Goal: Task Accomplishment & Management: Complete application form

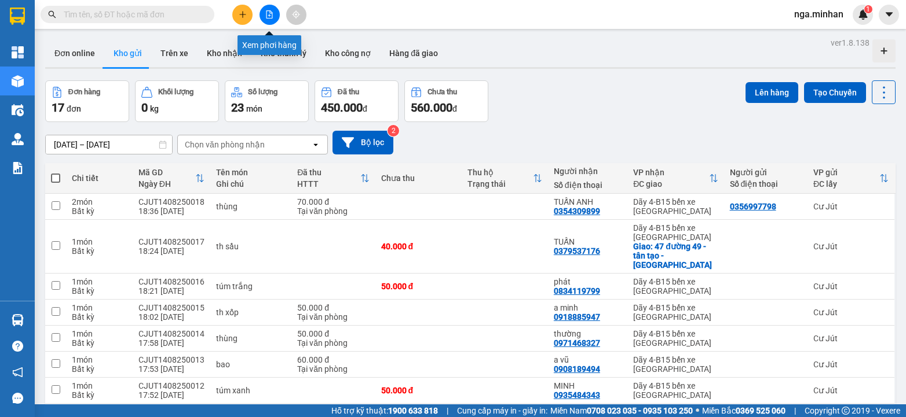
click at [272, 16] on icon "file-add" at bounding box center [269, 14] width 6 height 8
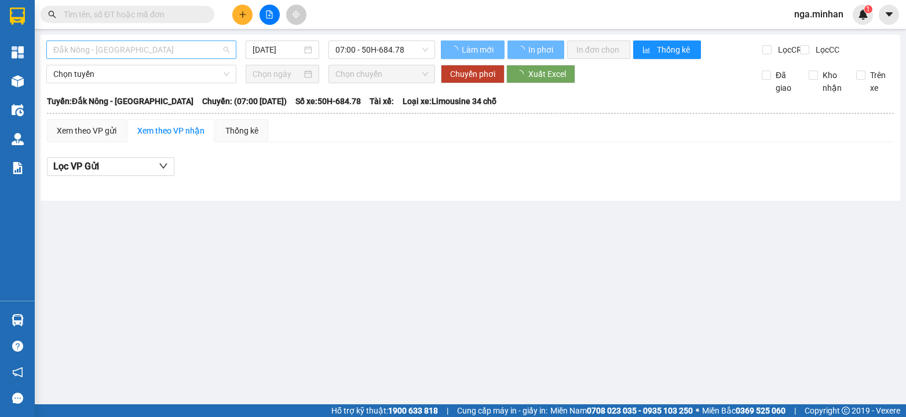
click at [180, 58] on span "Đắk Nông - [GEOGRAPHIC_DATA]" at bounding box center [141, 49] width 176 height 17
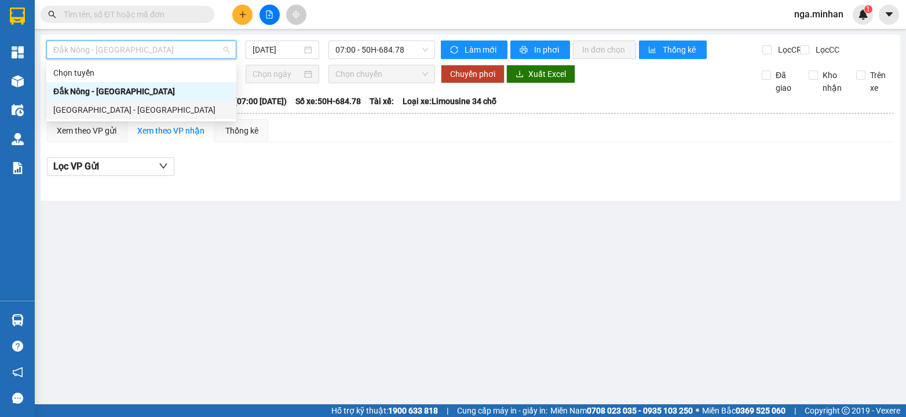
click at [144, 112] on div "[GEOGRAPHIC_DATA] - [GEOGRAPHIC_DATA]" at bounding box center [141, 110] width 176 height 13
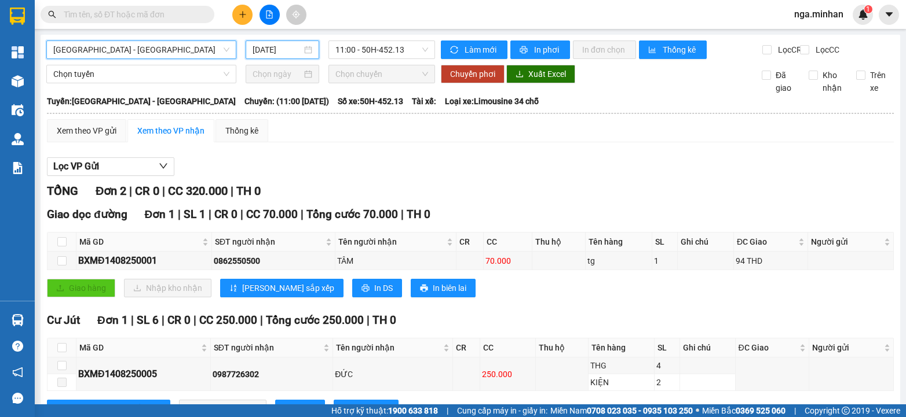
click at [265, 52] on input "[DATE]" at bounding box center [276, 49] width 49 height 13
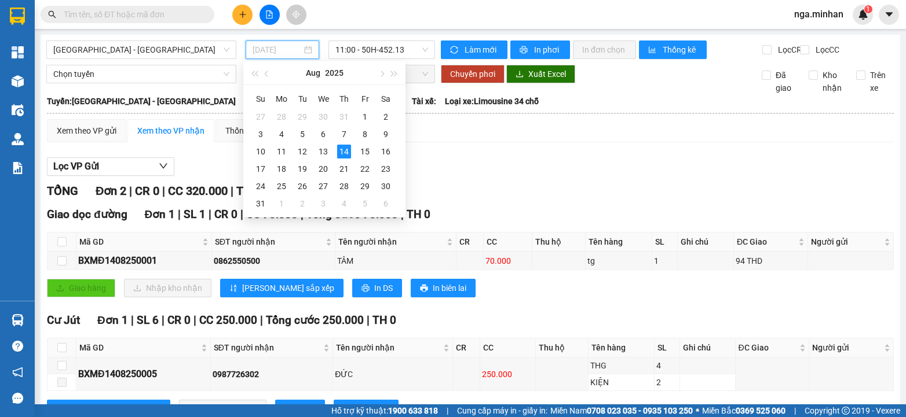
type input "[DATE]"
drag, startPoint x: 448, startPoint y: 166, endPoint x: 423, endPoint y: 92, distance: 78.4
click at [448, 166] on div "Lọc VP Gửi TỔNG Đơn 2 | CR 0 | CC 320.000 | TH 0 Giao dọc đường Đơn 1 | SL 1 |…" at bounding box center [470, 292] width 847 height 281
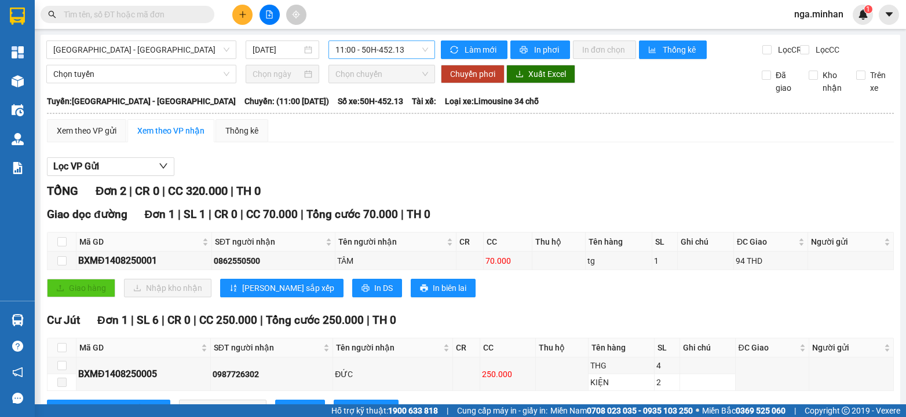
click at [398, 52] on span "11:00 - 50H-452.13" at bounding box center [381, 49] width 93 height 17
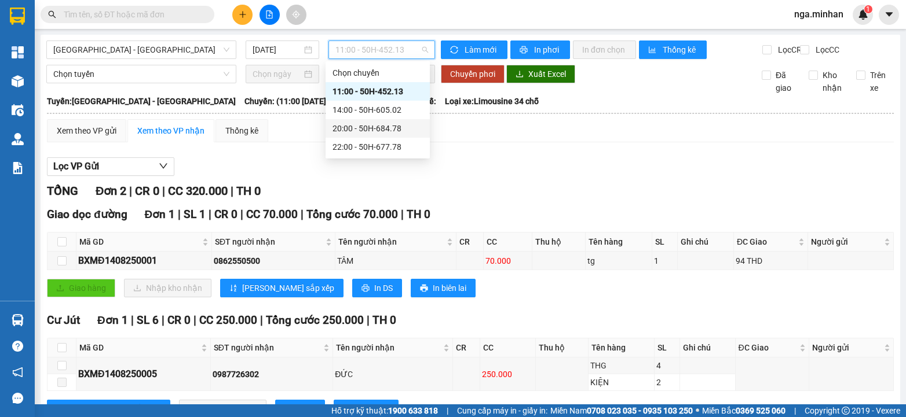
click at [386, 127] on div "20:00 - 50H-684.78" at bounding box center [377, 128] width 90 height 13
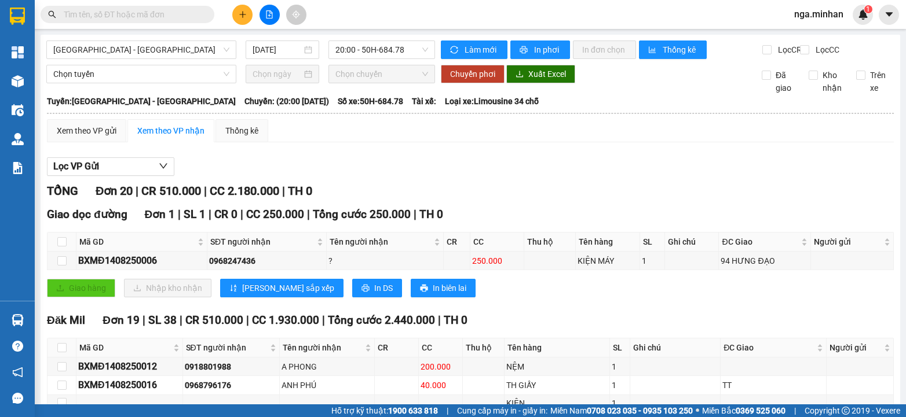
click at [239, 11] on icon "plus" at bounding box center [243, 14] width 8 height 8
click at [273, 39] on div "Tạo đơn hàng" at bounding box center [288, 43] width 50 height 13
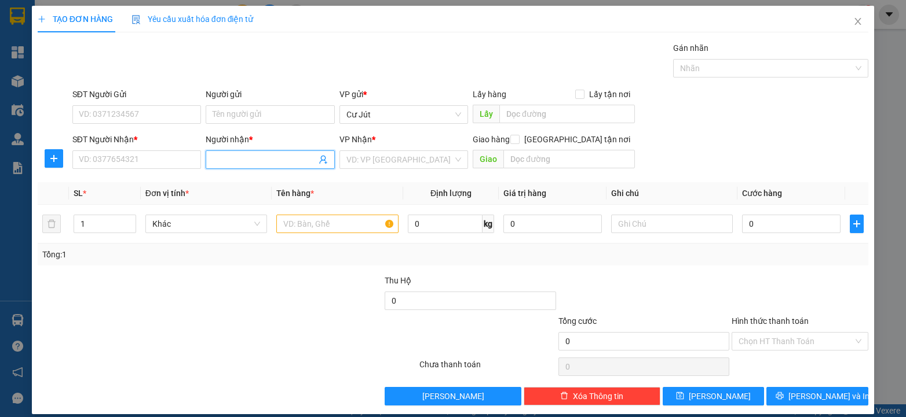
click at [244, 160] on input "Người nhận *" at bounding box center [263, 159] width 103 height 13
type input "c cần"
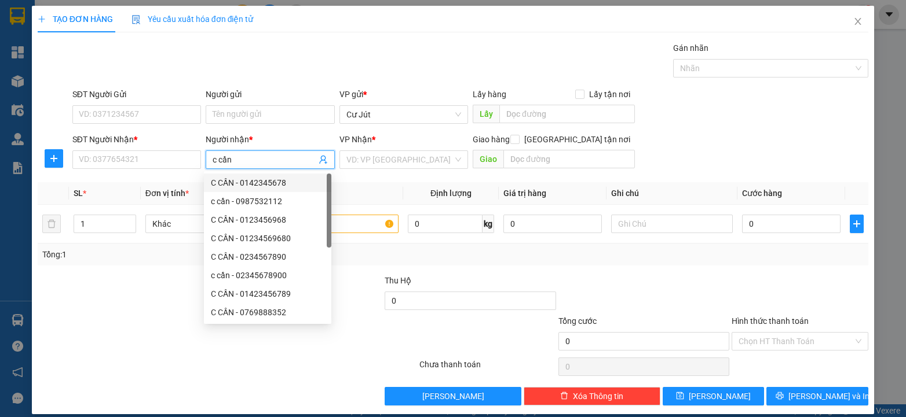
click at [261, 183] on div "C CẦN - 0142345678" at bounding box center [267, 183] width 113 height 13
type input "0142345678"
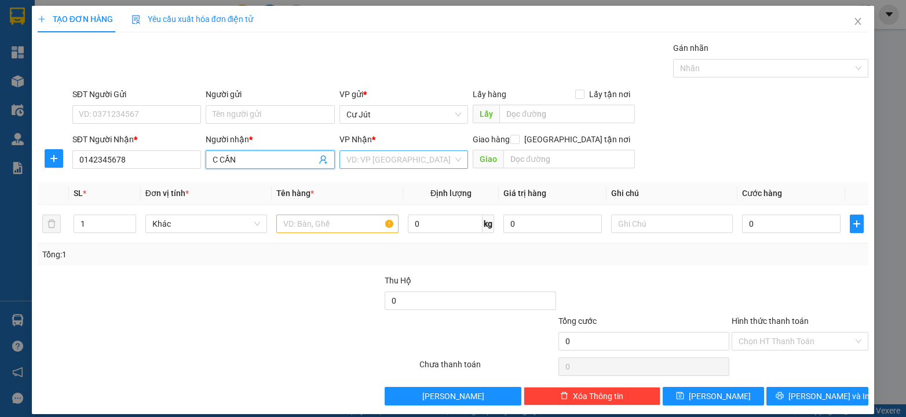
type input "C CẦN"
click at [391, 164] on input "search" at bounding box center [399, 159] width 107 height 17
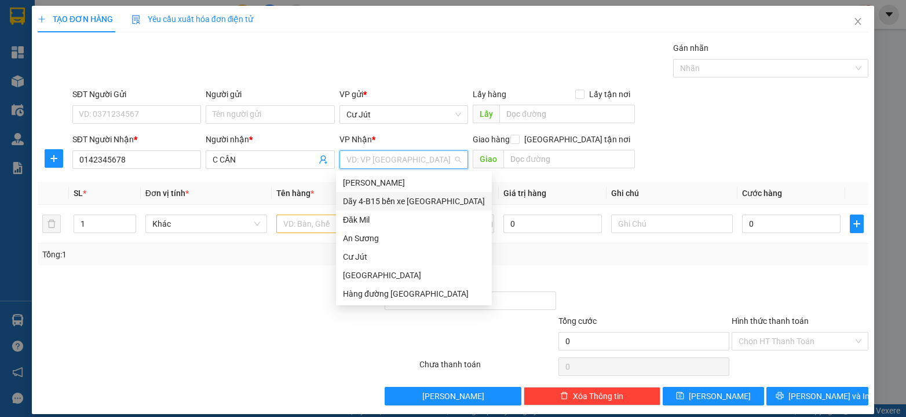
click at [401, 201] on div "Dãy 4-B15 bến xe [GEOGRAPHIC_DATA]" at bounding box center [414, 201] width 142 height 13
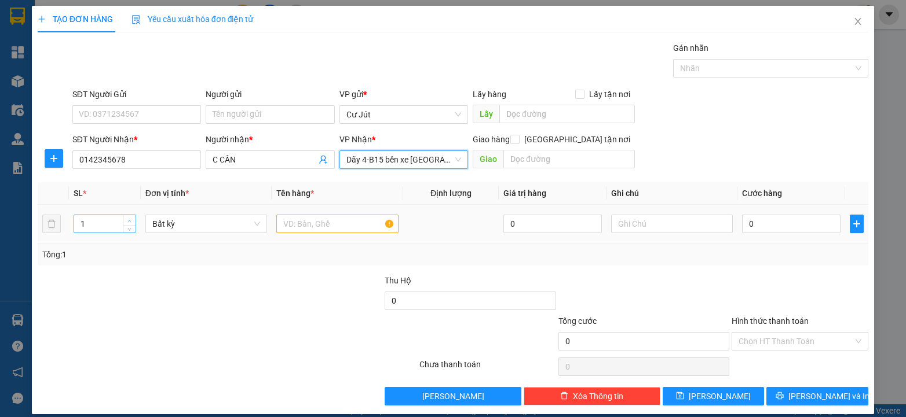
type input "2"
click at [130, 218] on span "up" at bounding box center [129, 221] width 7 height 7
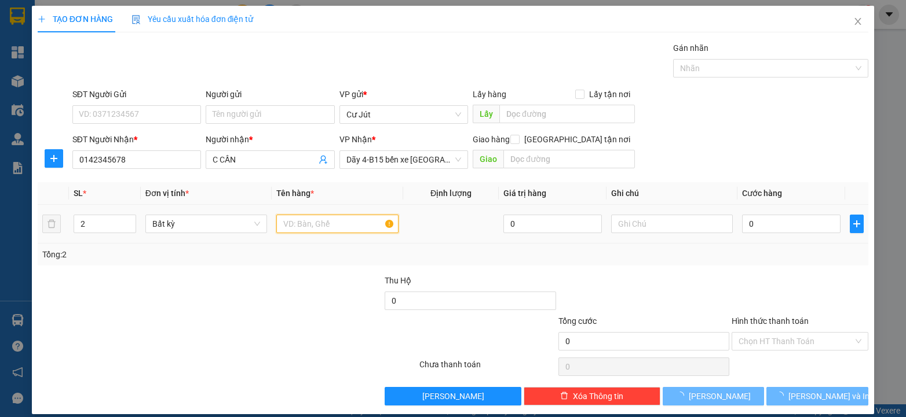
click at [318, 221] on input "text" at bounding box center [337, 224] width 122 height 19
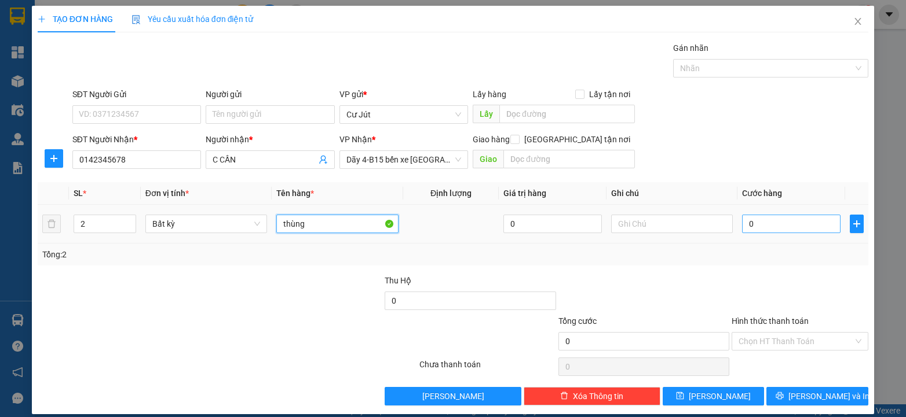
type input "thùng"
click at [743, 225] on input "0" at bounding box center [791, 224] width 98 height 19
type input "1"
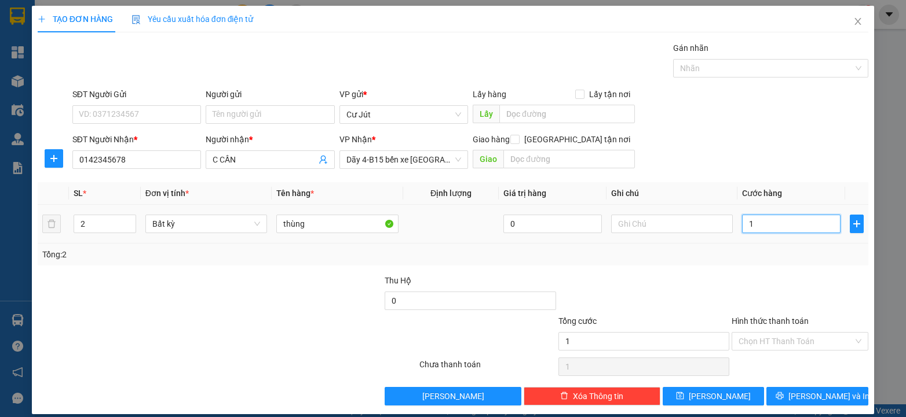
type input "11"
type input "110"
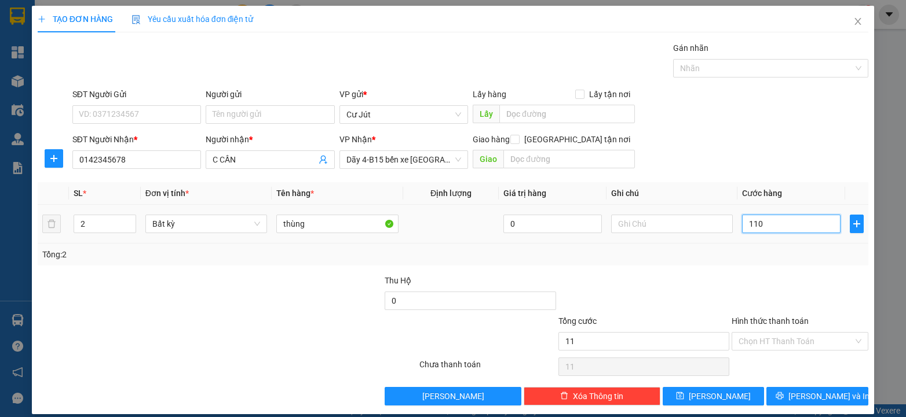
type input "110"
type input "110.000"
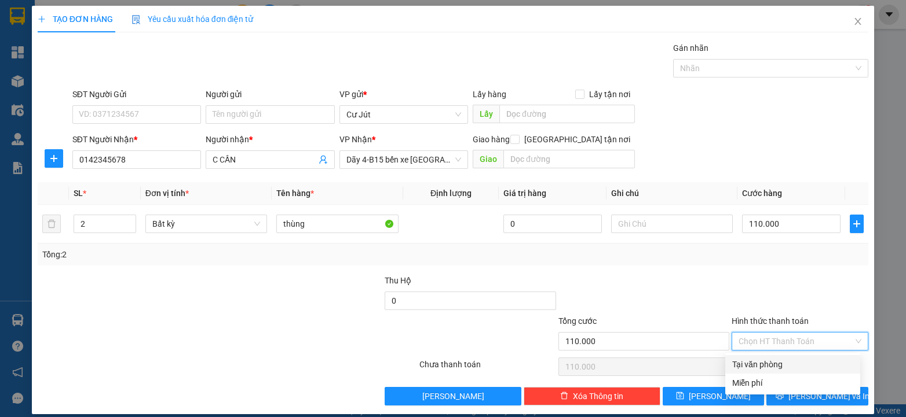
click at [768, 339] on input "Hình thức thanh toán" at bounding box center [795, 341] width 115 height 17
drag, startPoint x: 754, startPoint y: 356, endPoint x: 742, endPoint y: 373, distance: 20.4
click at [751, 359] on div "Tại văn phòng" at bounding box center [792, 365] width 135 height 19
type input "0"
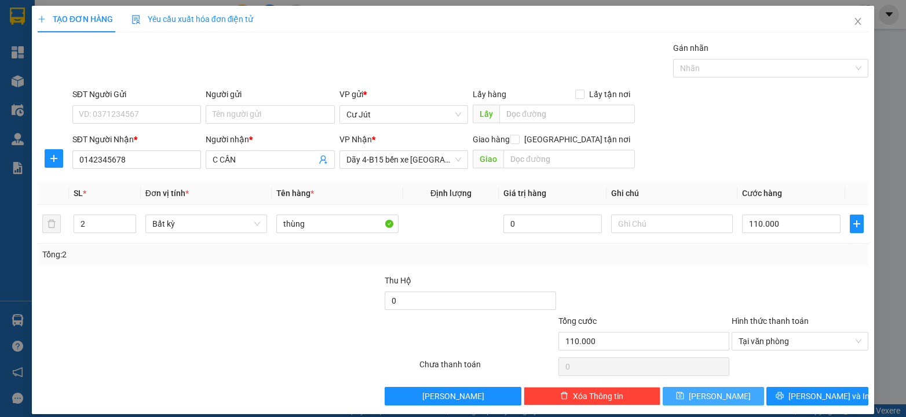
click at [734, 397] on button "[PERSON_NAME]" at bounding box center [713, 396] width 102 height 19
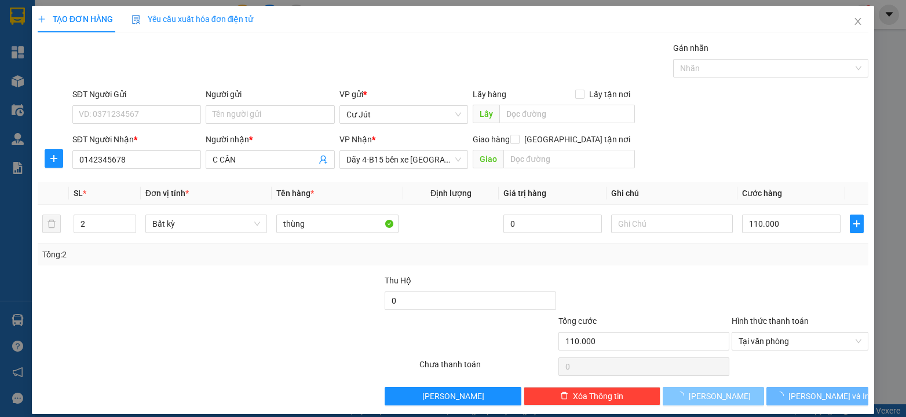
type input "1"
type input "0"
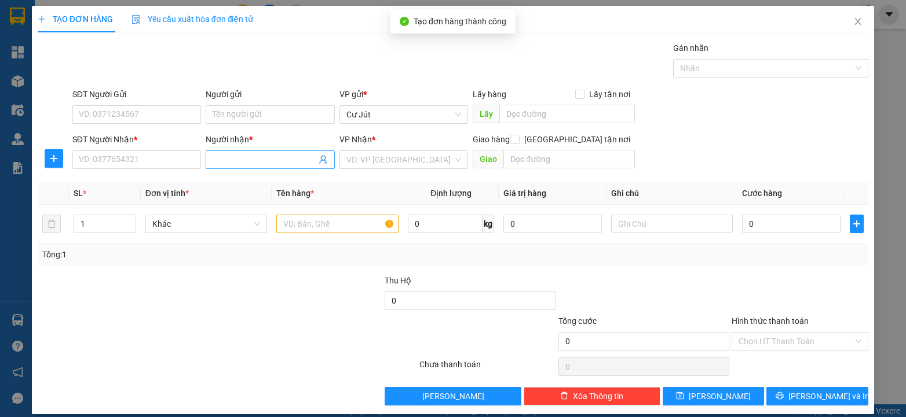
click at [255, 157] on input "Người nhận *" at bounding box center [263, 159] width 103 height 13
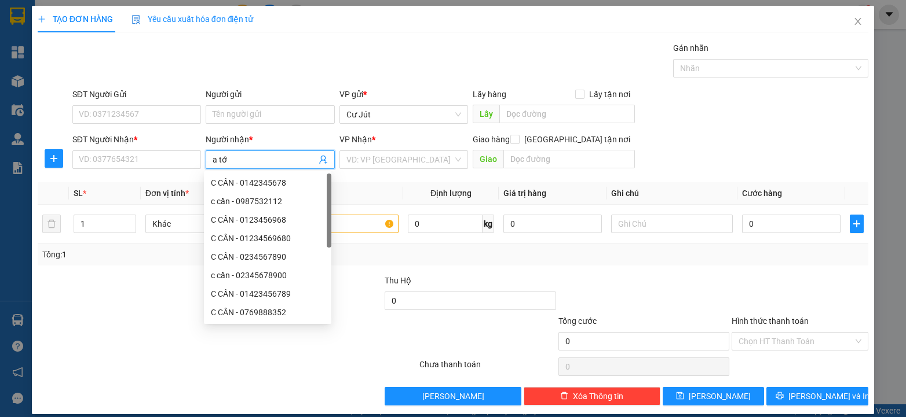
type input "a tới"
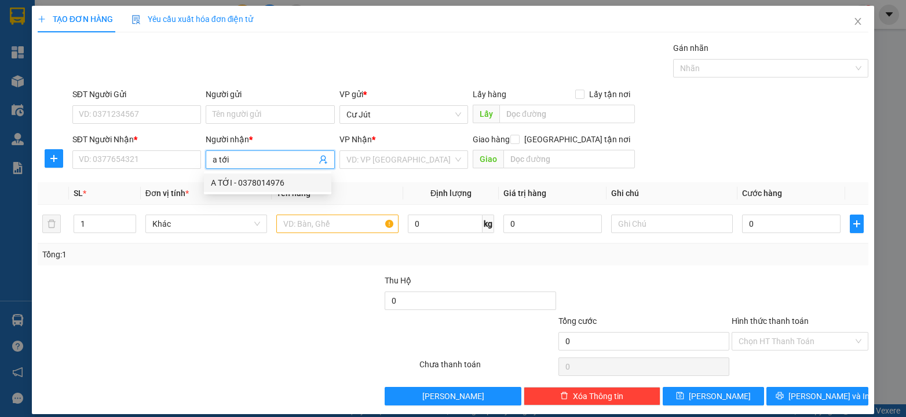
click at [267, 182] on div "A TỚI - 0378014976" at bounding box center [267, 183] width 113 height 13
type input "0378014976"
type input "A TỚI"
click at [408, 161] on input "search" at bounding box center [399, 159] width 107 height 17
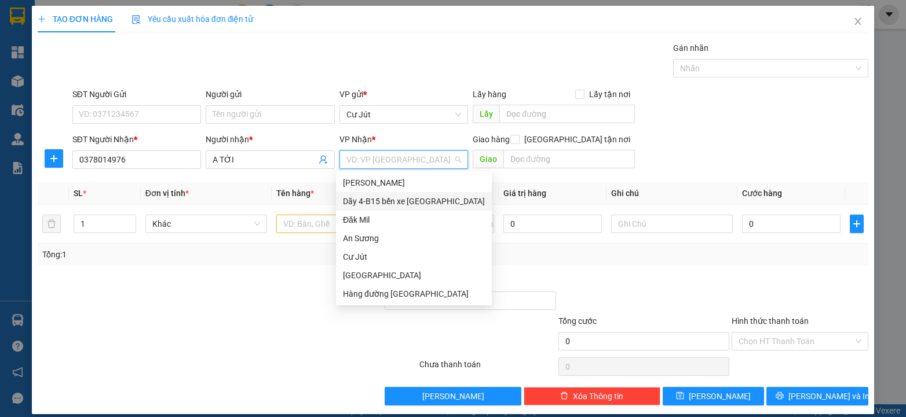
click at [407, 199] on div "Dãy 4-B15 bến xe [GEOGRAPHIC_DATA]" at bounding box center [414, 201] width 142 height 13
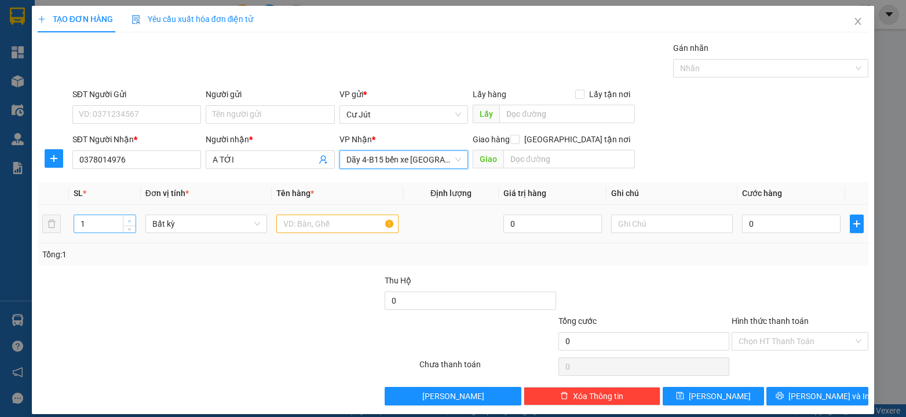
type input "2"
click at [127, 218] on span "up" at bounding box center [129, 221] width 7 height 7
click at [319, 227] on input "text" at bounding box center [337, 224] width 122 height 19
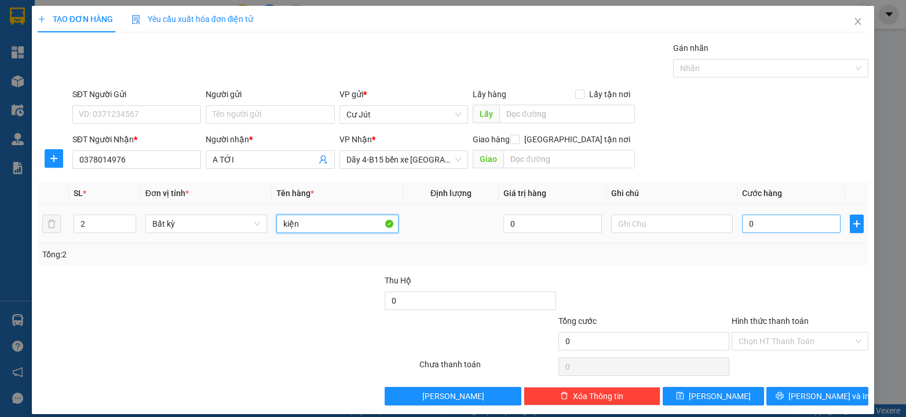
type input "kiện"
click at [746, 219] on input "0" at bounding box center [791, 224] width 98 height 19
type input "1"
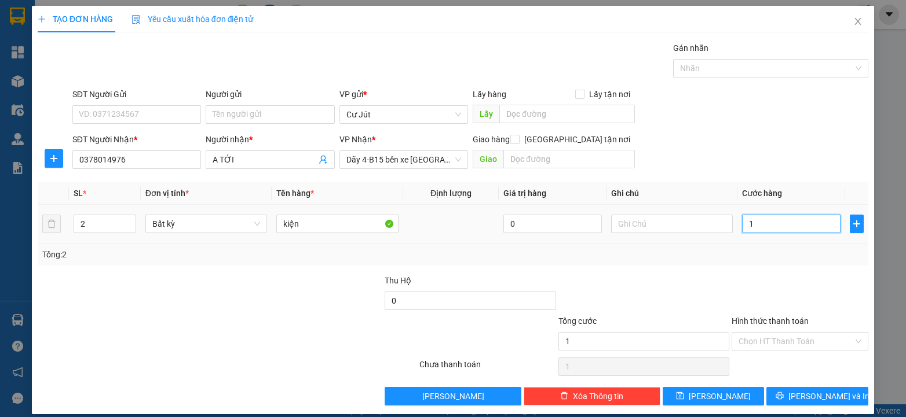
type input "10"
type input "100"
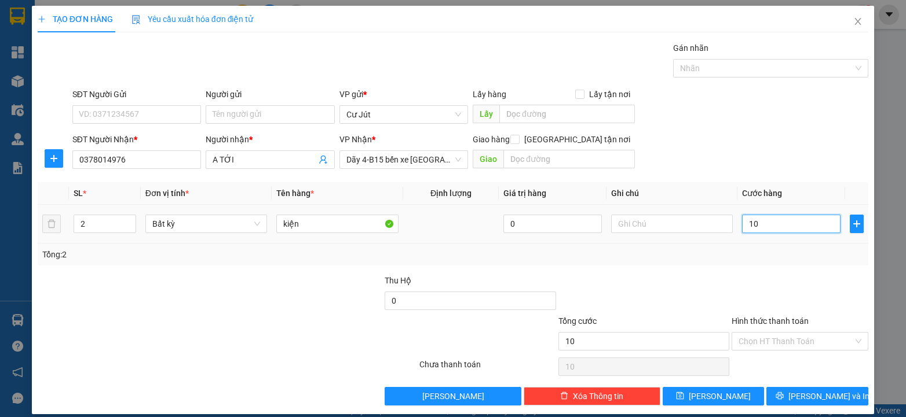
type input "100"
type input "100.000"
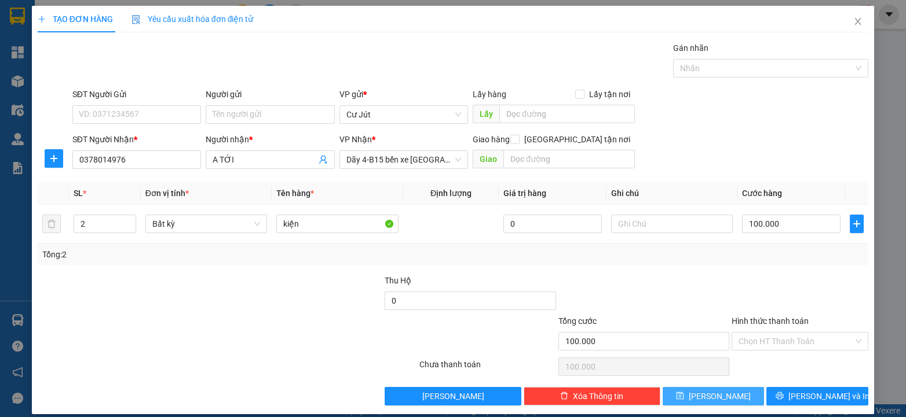
click at [708, 394] on span "[PERSON_NAME]" at bounding box center [719, 396] width 62 height 13
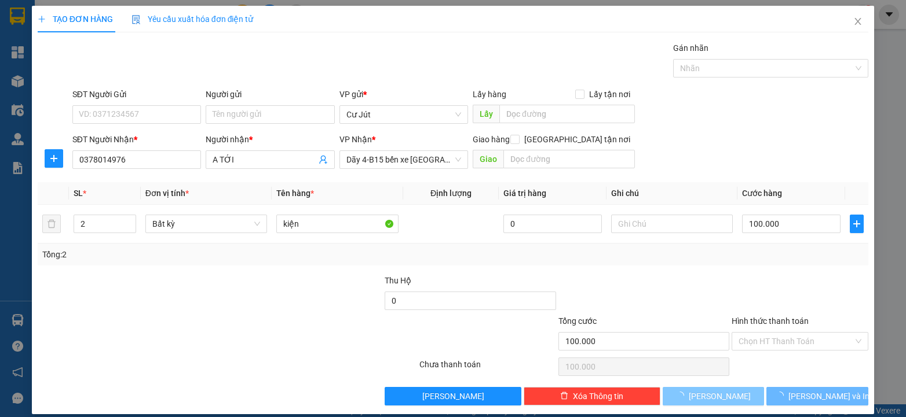
type input "1"
type input "0"
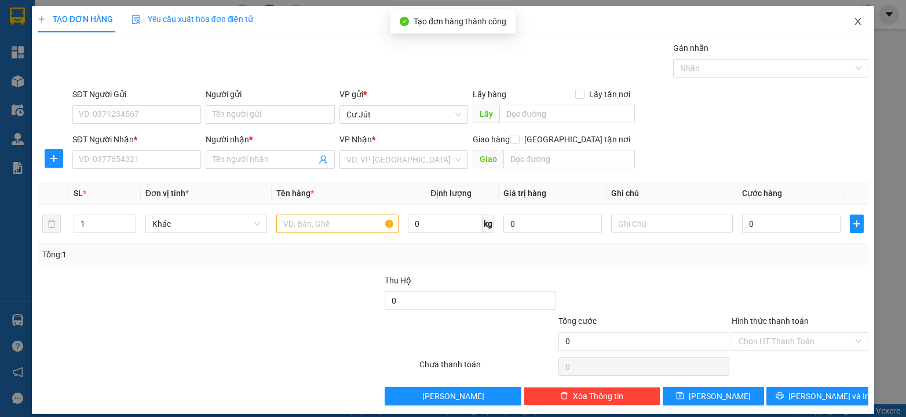
click at [853, 18] on icon "close" at bounding box center [857, 21] width 9 height 9
